Goal: Obtain resource: Obtain resource

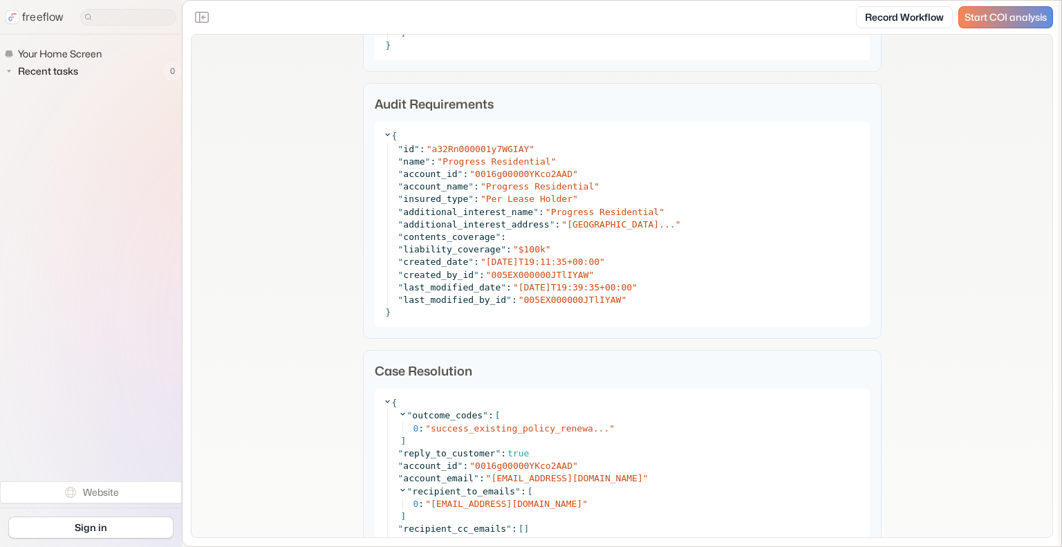
scroll to position [6816, 0]
drag, startPoint x: 393, startPoint y: 232, endPoint x: 726, endPoint y: 232, distance: 333.4
click at [726, 230] on div "" additional_interest_address " : " [STREET_ADDRESS]... "" at bounding box center [629, 224] width 463 height 12
copy div "" additional_interest_address " : " [STREET_ADDRESS]... ""
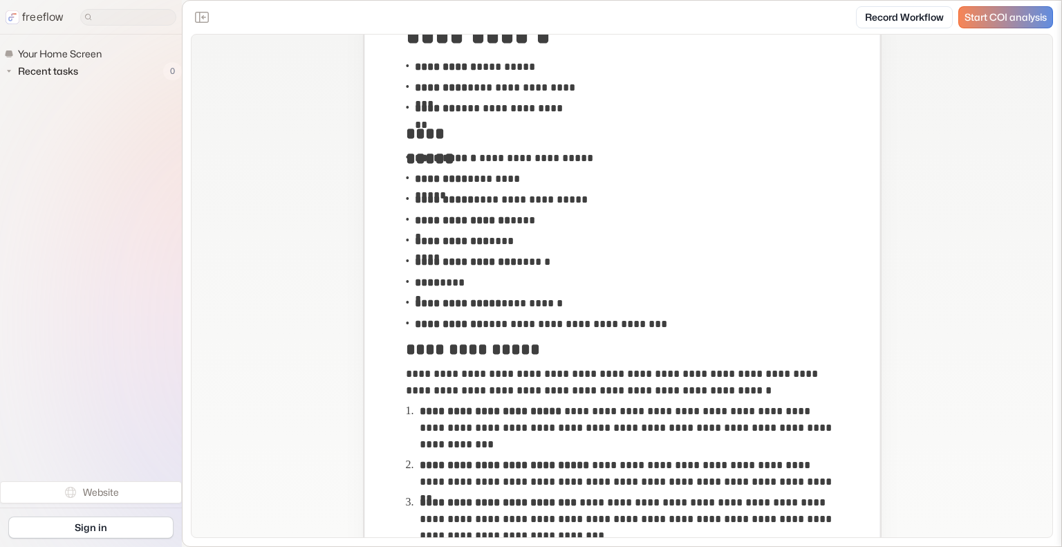
scroll to position [0, 0]
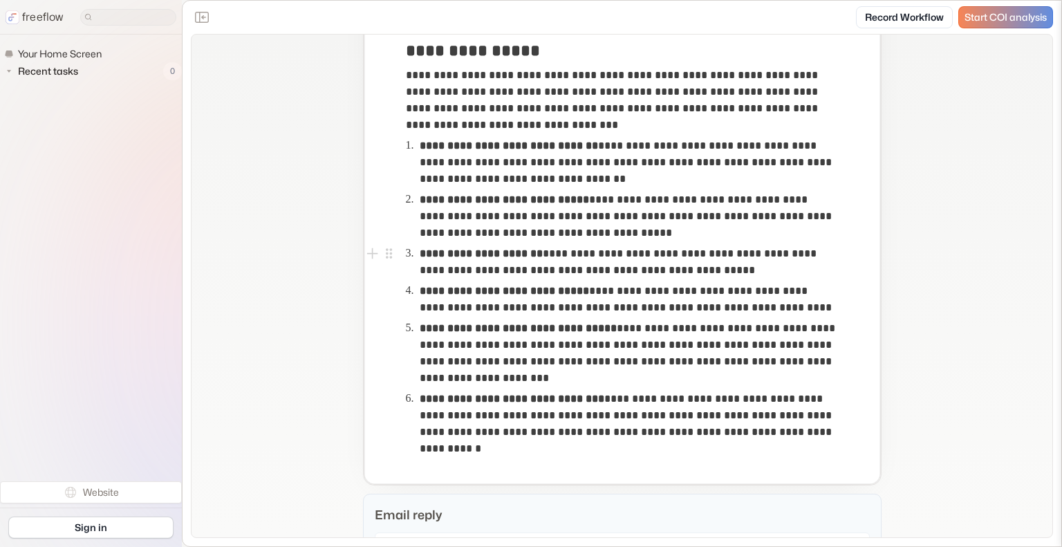
scroll to position [415, 0]
drag, startPoint x: 680, startPoint y: 218, endPoint x: 803, endPoint y: 218, distance: 123.1
click at [803, 218] on p "**********" at bounding box center [629, 217] width 418 height 50
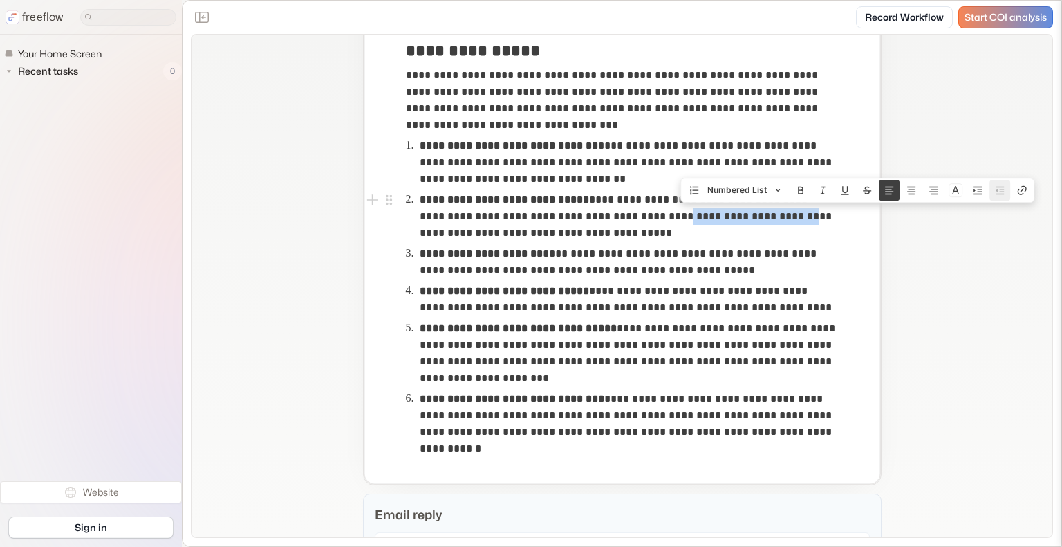
copy p "**********"
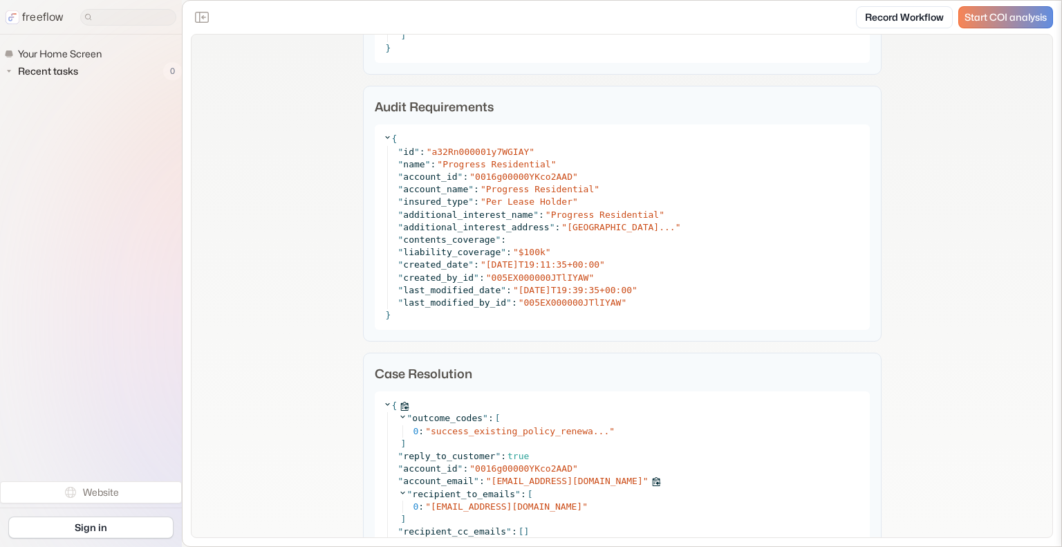
scroll to position [6811, 0]
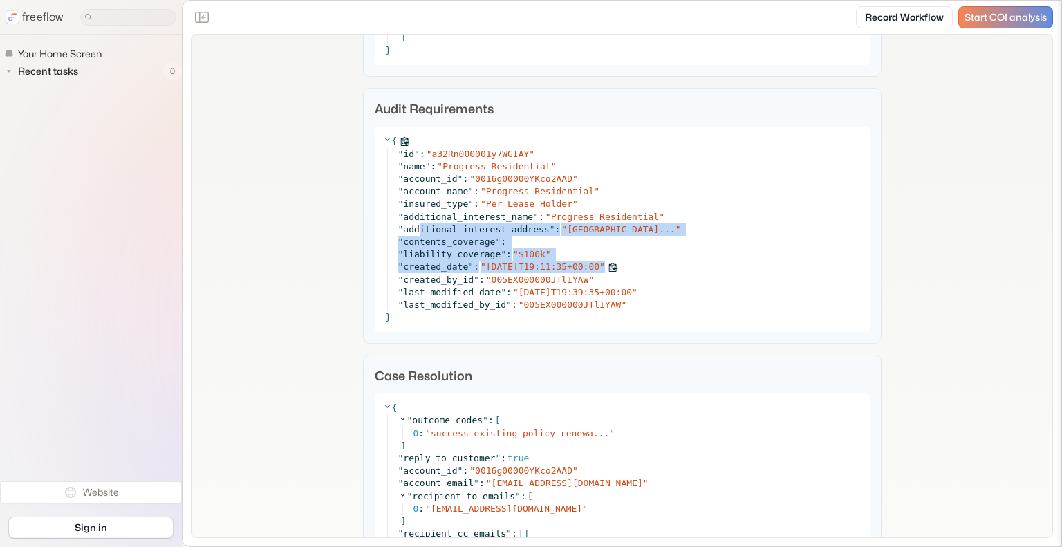
drag, startPoint x: 410, startPoint y: 238, endPoint x: 679, endPoint y: 283, distance: 272.8
click at [679, 283] on div "" id " : " a32Rn000001y7WGIAY " " name " : " Progress Residential " " account_i…" at bounding box center [624, 229] width 474 height 163
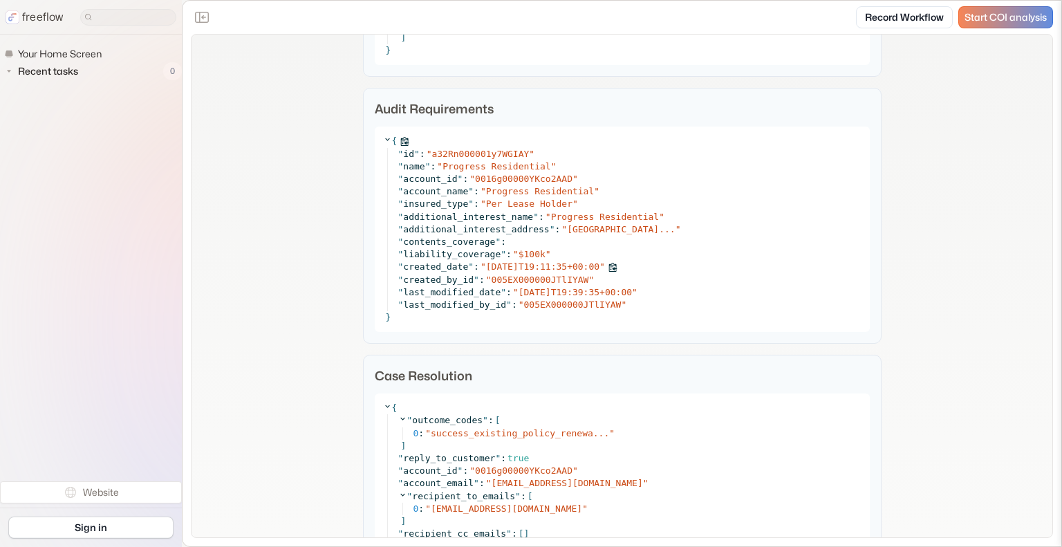
click at [679, 273] on div "" created_date " : " 2024-05-22T19:11:35+00:00 "" at bounding box center [629, 267] width 463 height 12
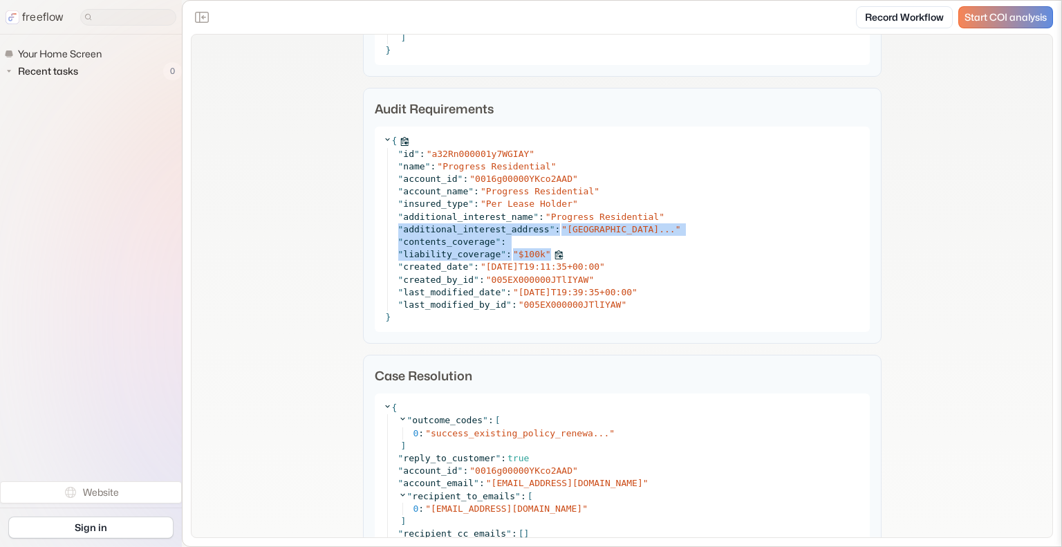
drag, startPoint x: 394, startPoint y: 241, endPoint x: 737, endPoint y: 264, distance: 343.8
click at [737, 264] on div "" id " : " a32Rn000001y7WGIAY " " name " : " Progress Residential " " account_i…" at bounding box center [624, 229] width 474 height 163
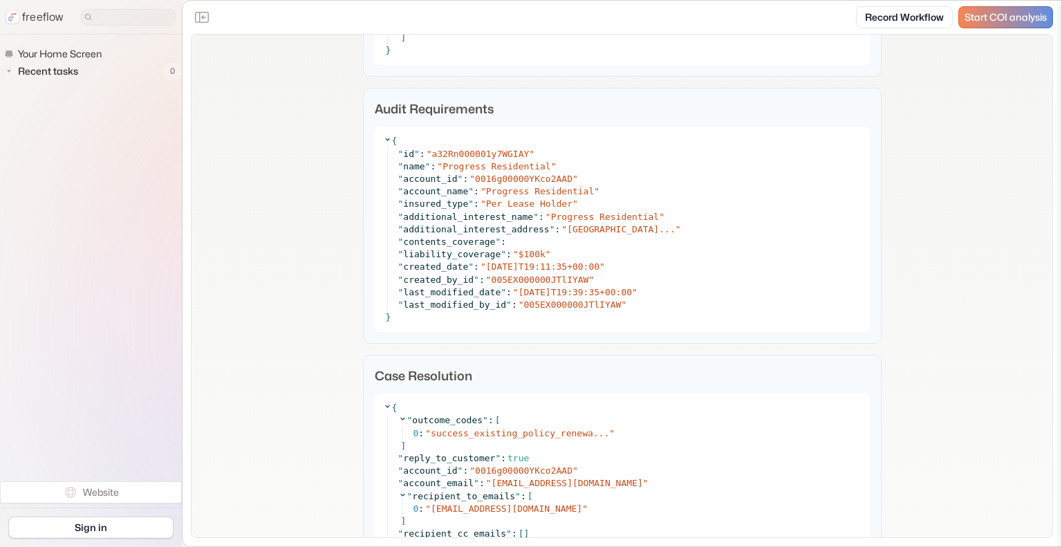
click at [676, 378] on p "Case Resolution" at bounding box center [622, 376] width 495 height 19
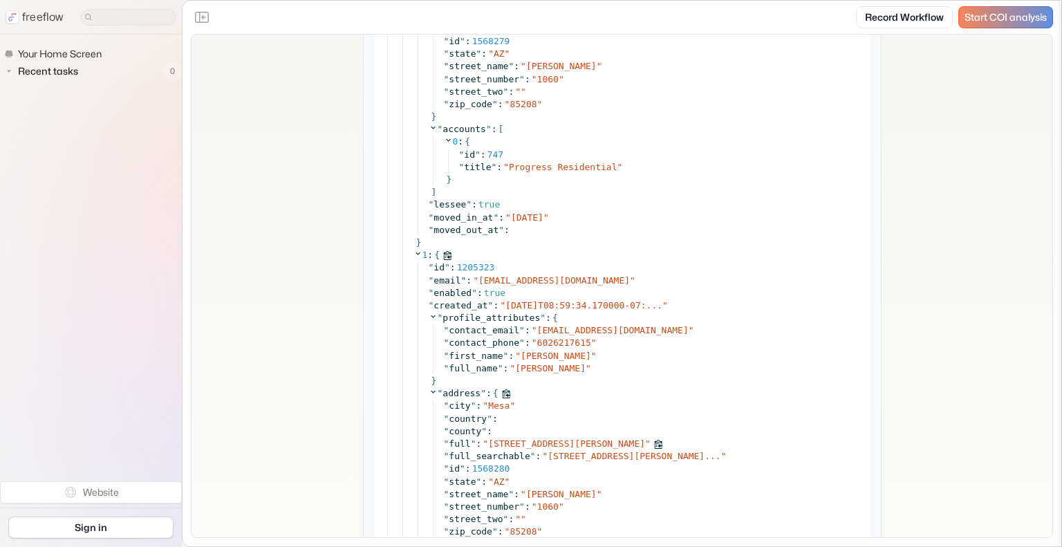
scroll to position [2909, 0]
click at [678, 416] on div "" country " :" at bounding box center [653, 418] width 418 height 12
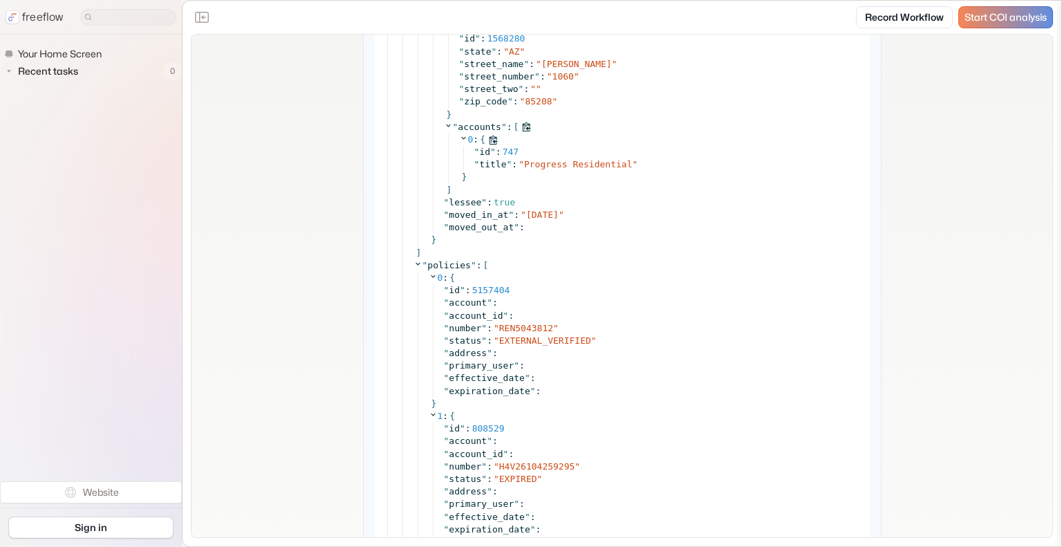
scroll to position [4692, 0]
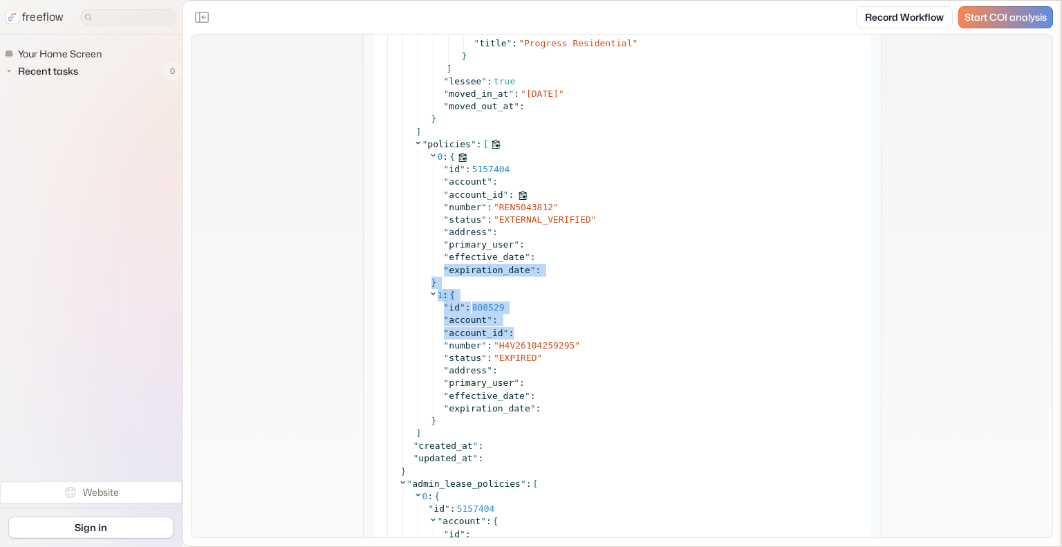
drag, startPoint x: 653, startPoint y: 336, endPoint x: 665, endPoint y: 193, distance: 143.7
click at [665, 193] on div "0 : { " id " : 5157404 " account " : " account_id " : " number " : " REN5043812…" at bounding box center [640, 289] width 444 height 277
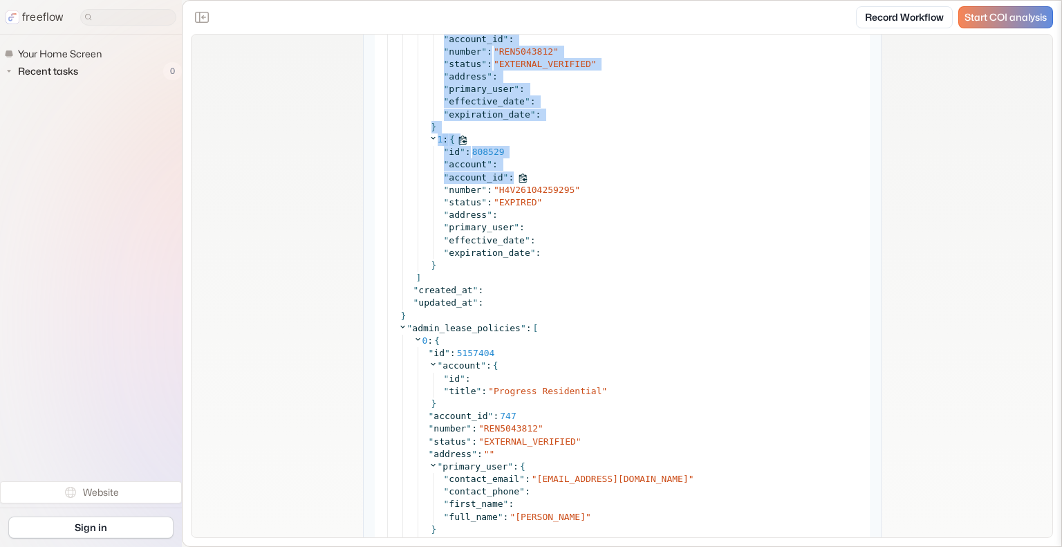
scroll to position [4960, 0]
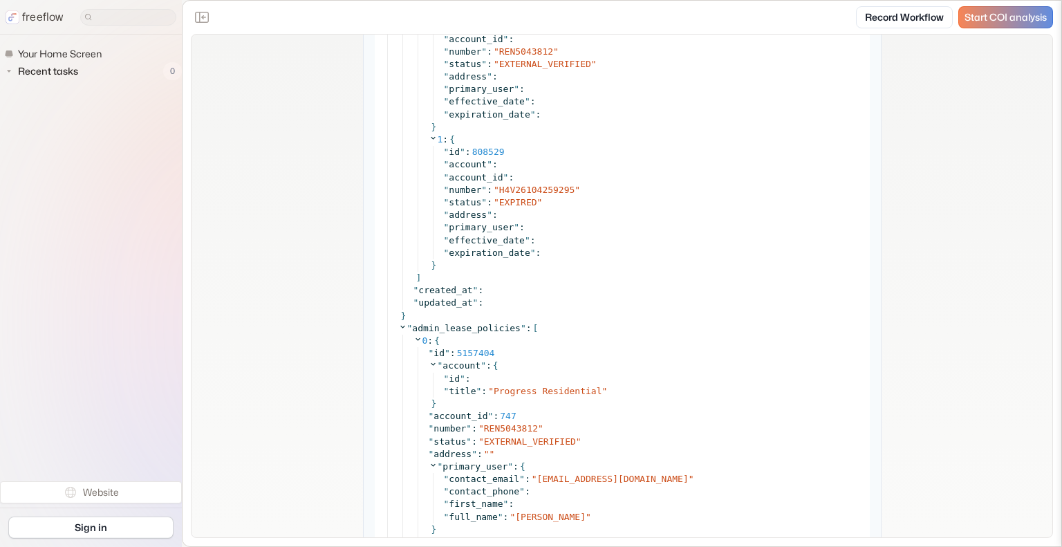
click at [639, 320] on div "}" at bounding box center [629, 316] width 463 height 12
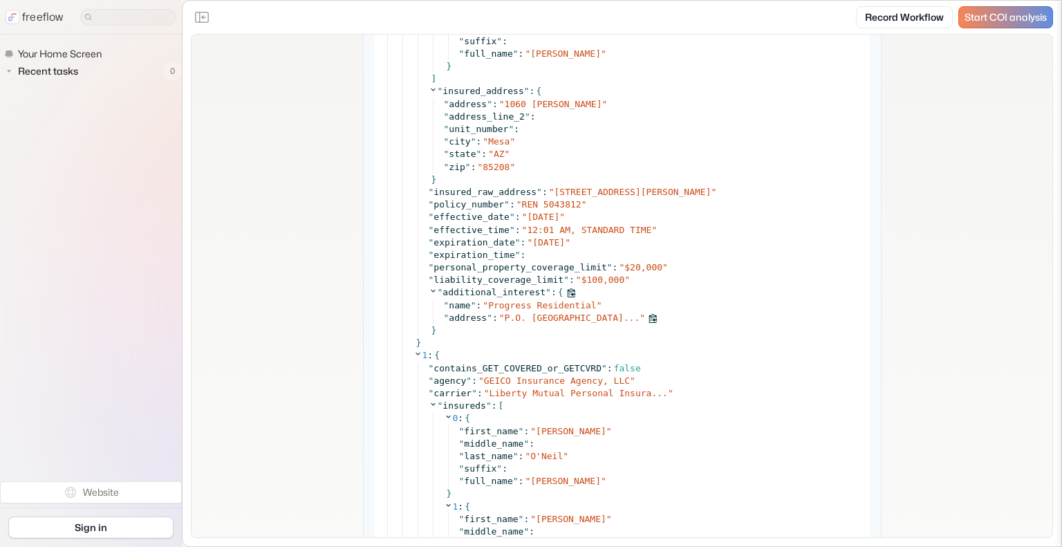
scroll to position [5978, 0]
drag, startPoint x: 699, startPoint y: 329, endPoint x: 438, endPoint y: 326, distance: 260.8
click at [444, 324] on div "" address " : " P.O. Box 66121, Dallas, TX 752... "" at bounding box center [653, 317] width 418 height 12
copy div "" address " : " P.O. Box 66121, Dallas, TX 752... ""
